Goal: Navigation & Orientation: Understand site structure

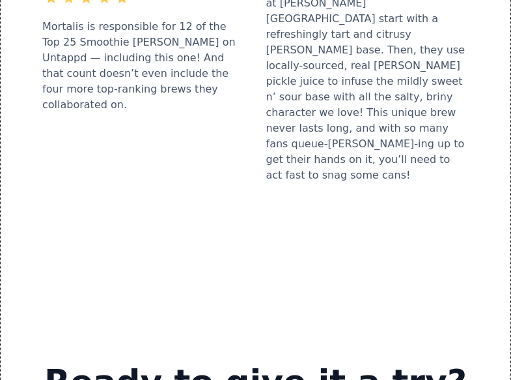
scroll to position [2876, 0]
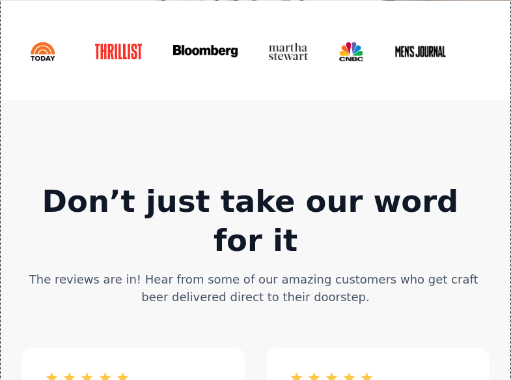
scroll to position [2877, 0]
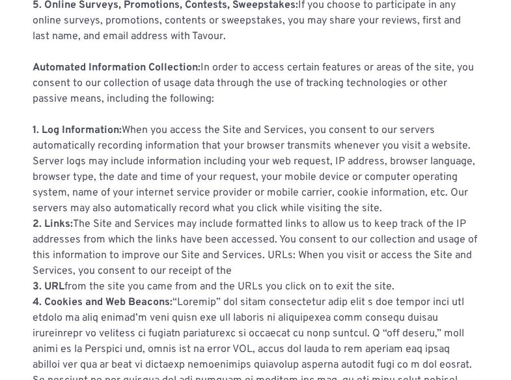
scroll to position [2505, 0]
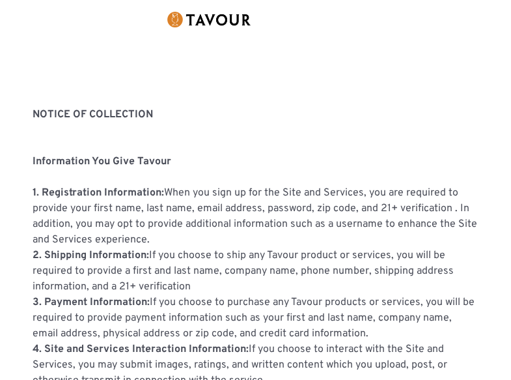
scroll to position [2460, 0]
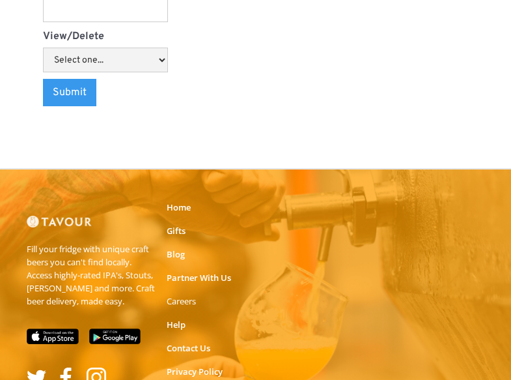
click at [48, 216] on img at bounding box center [59, 222] width 65 height 12
